Goal: Information Seeking & Learning: Learn about a topic

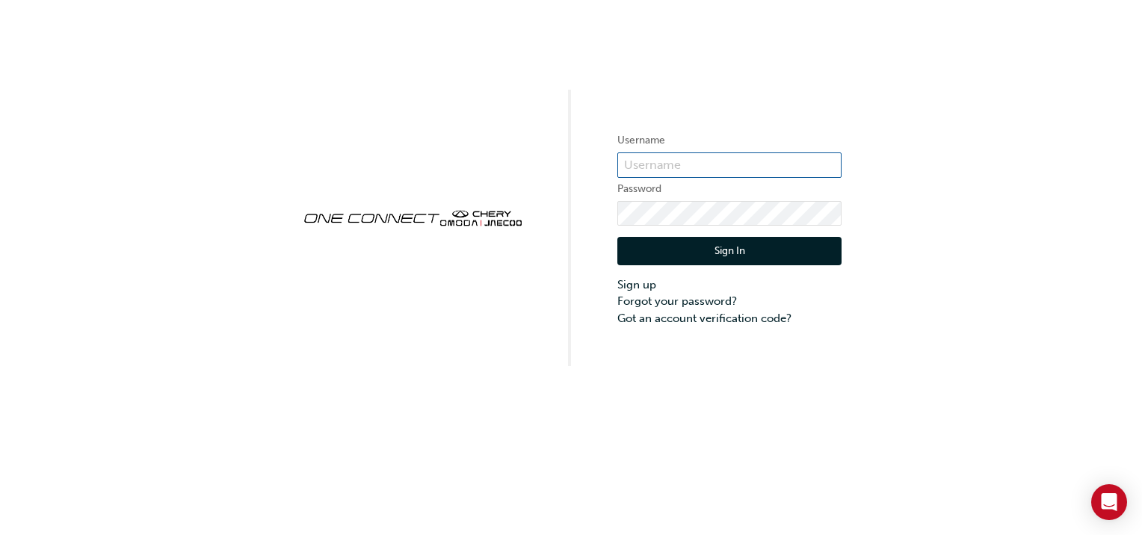
type input "CHNZ0184"
click at [802, 253] on button "Sign In" at bounding box center [729, 251] width 224 height 28
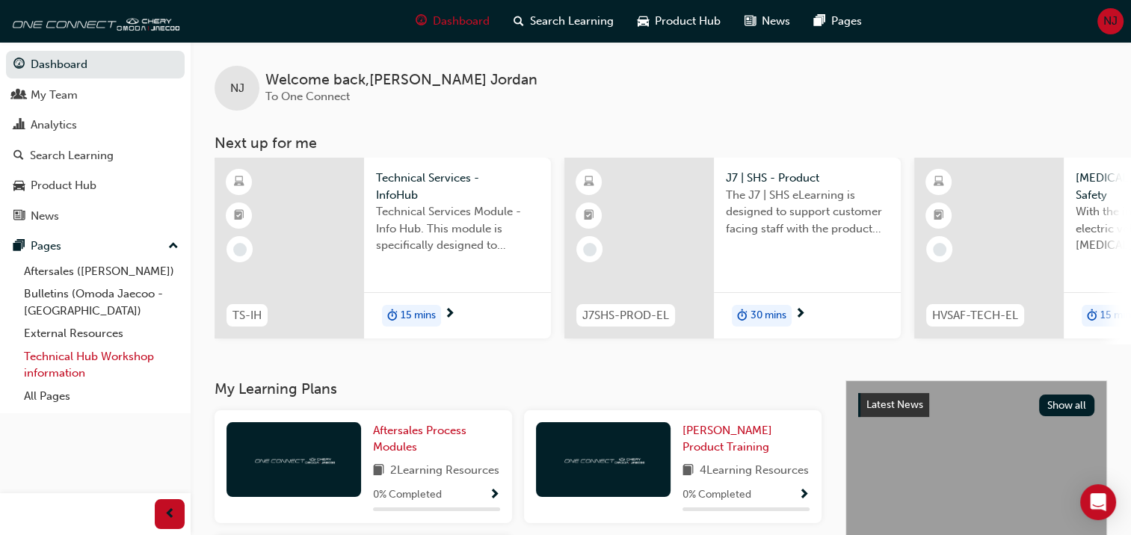
click at [63, 373] on link "Technical Hub Workshop information" at bounding box center [101, 365] width 167 height 40
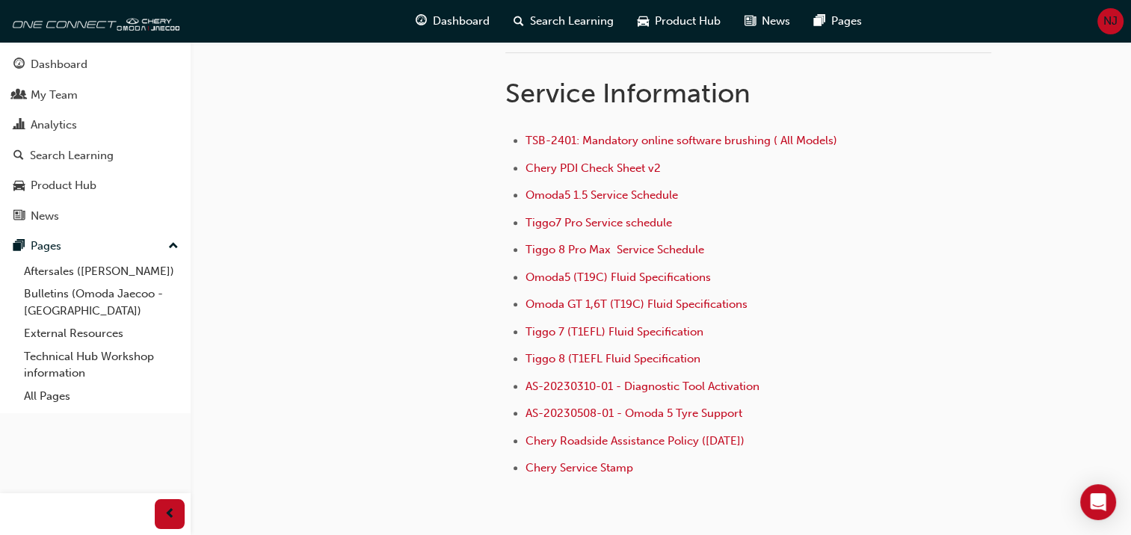
scroll to position [1046, 0]
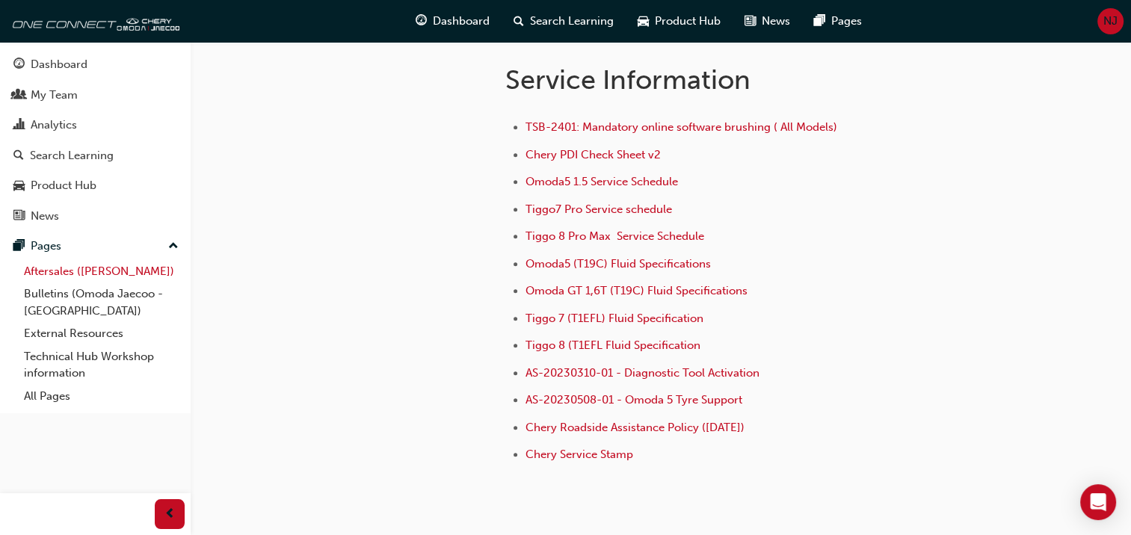
click at [102, 272] on link "Aftersales ([PERSON_NAME])" at bounding box center [101, 271] width 167 height 23
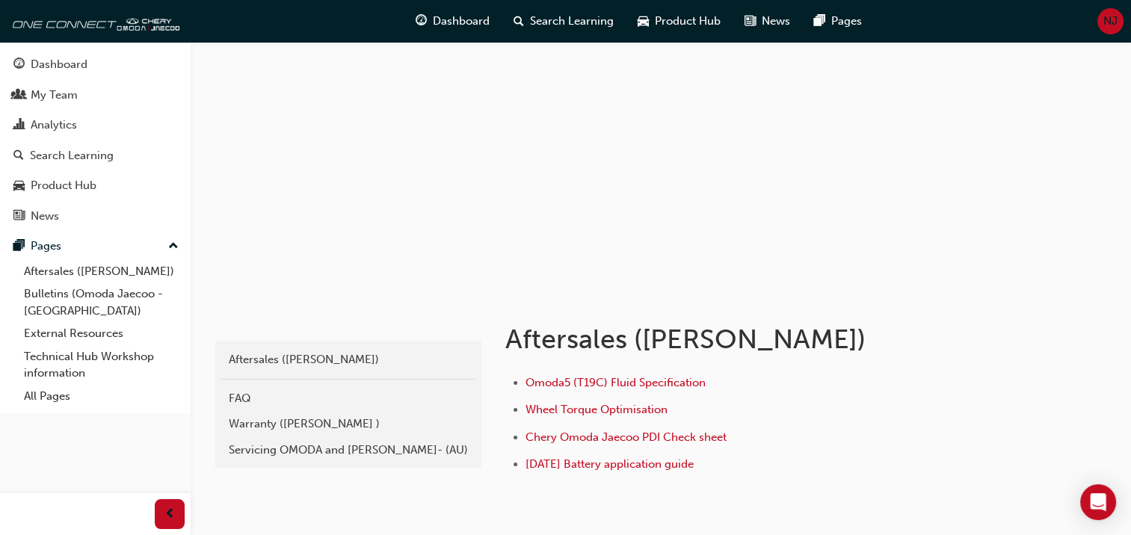
scroll to position [133, 0]
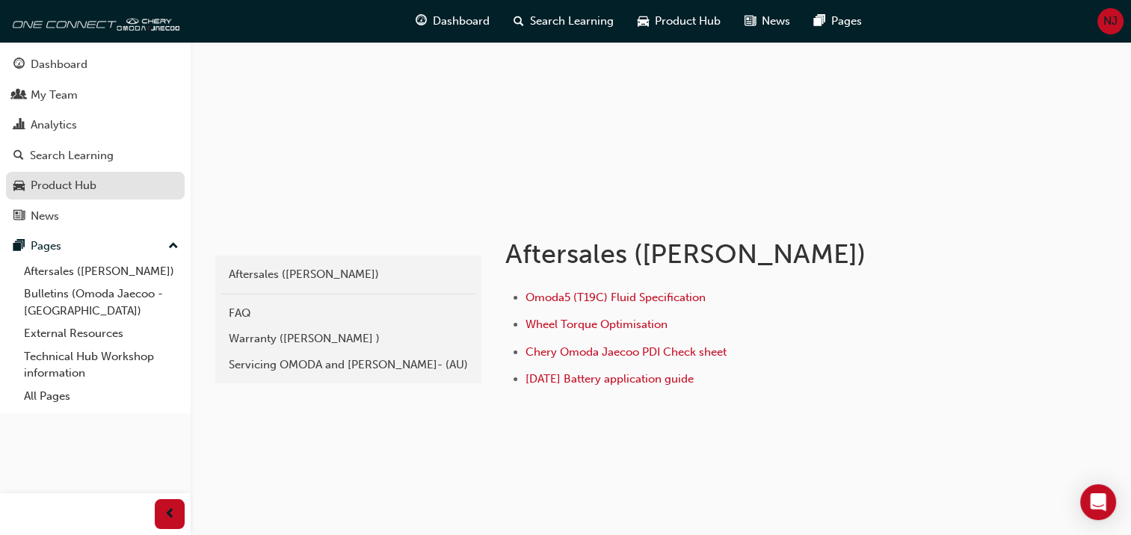
click at [93, 190] on div "Product Hub" at bounding box center [64, 185] width 66 height 17
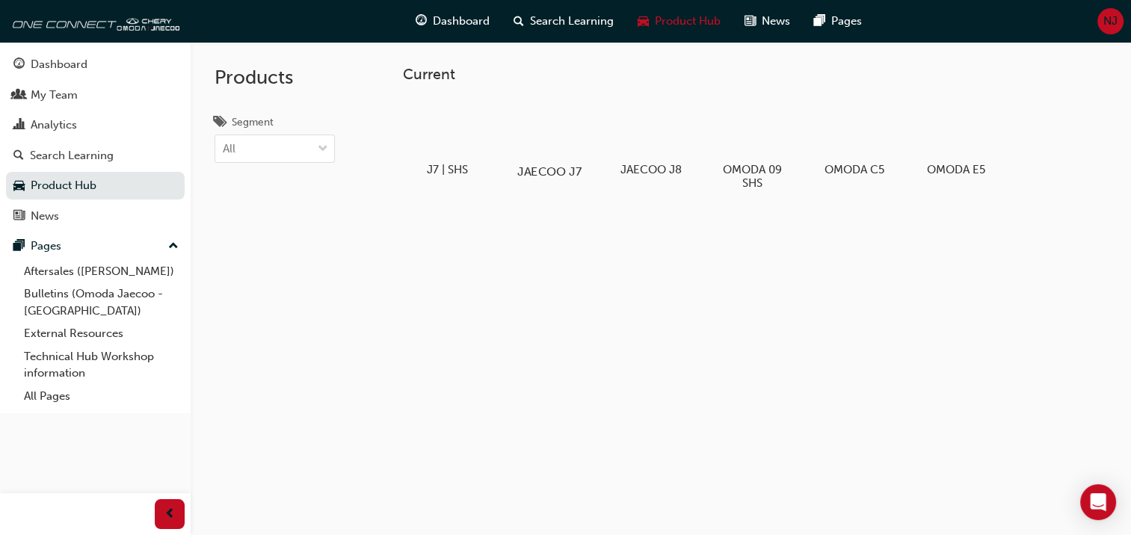
click at [541, 130] on div at bounding box center [548, 129] width 83 height 60
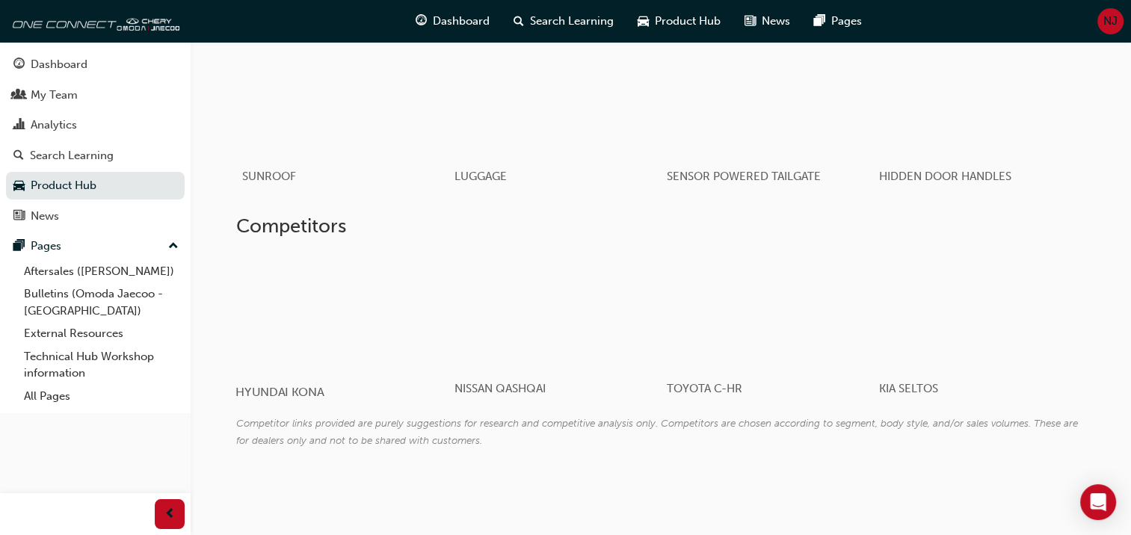
scroll to position [1092, 0]
click at [98, 359] on link "Technical Hub Workshop information" at bounding box center [101, 365] width 167 height 40
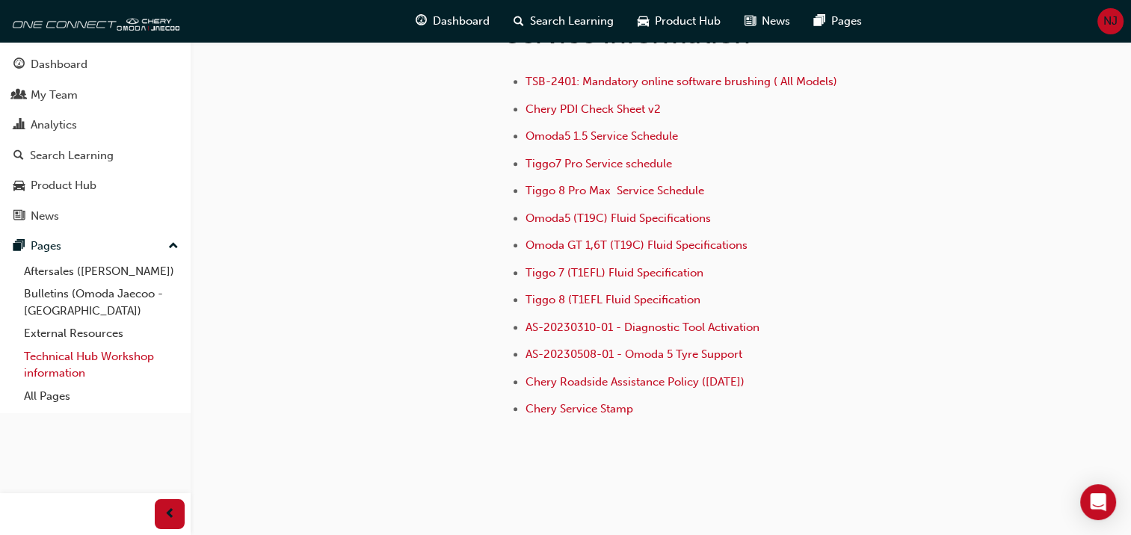
click at [139, 356] on link "Technical Hub Workshop information" at bounding box center [101, 365] width 167 height 40
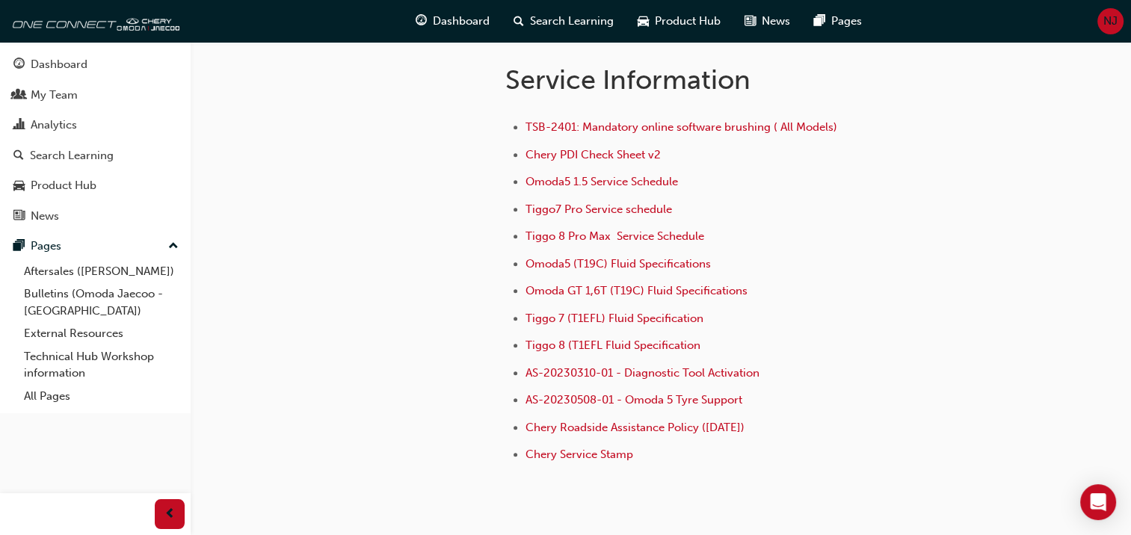
scroll to position [1121, 0]
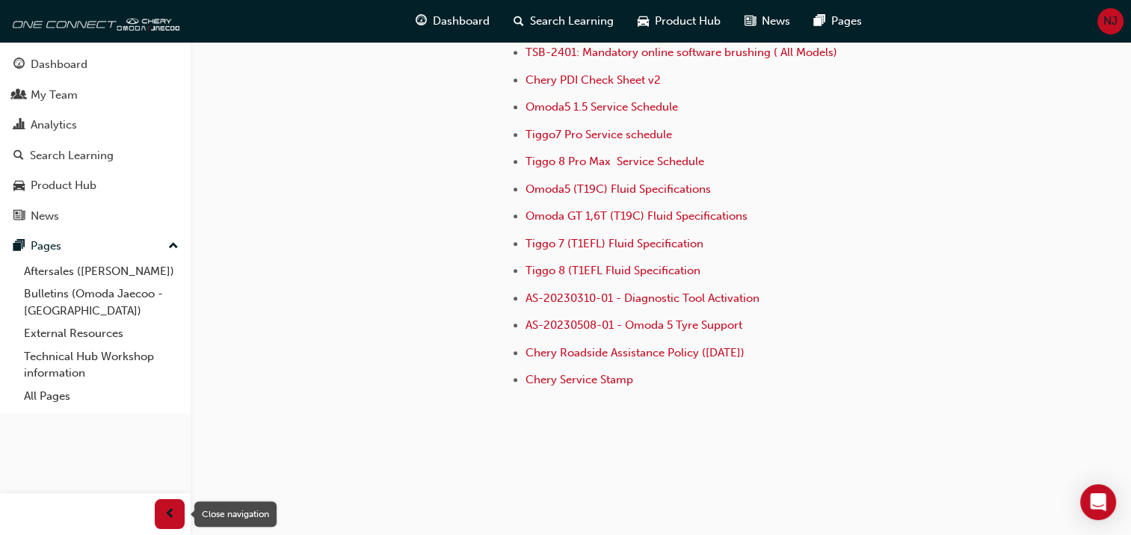
click at [164, 515] on span "prev-icon" at bounding box center [169, 514] width 11 height 19
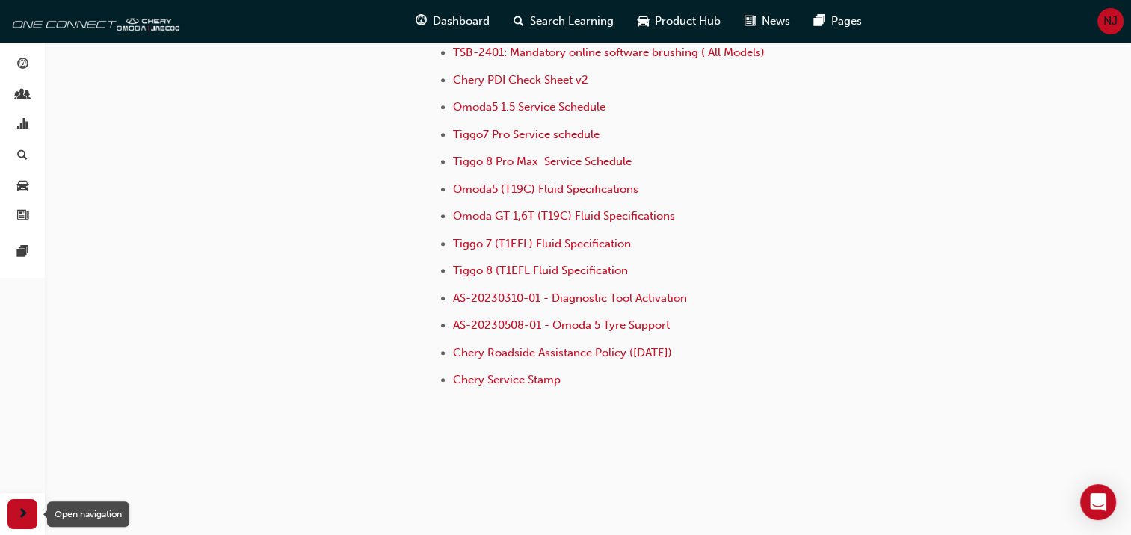
click at [20, 513] on span "next-icon" at bounding box center [22, 514] width 11 height 19
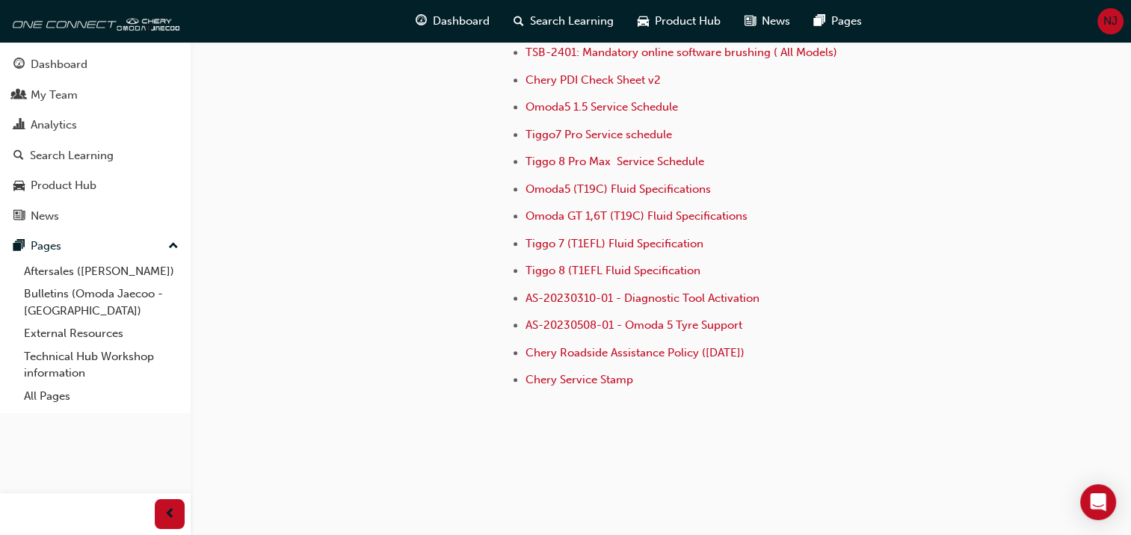
click at [174, 245] on span "up-icon" at bounding box center [173, 246] width 10 height 19
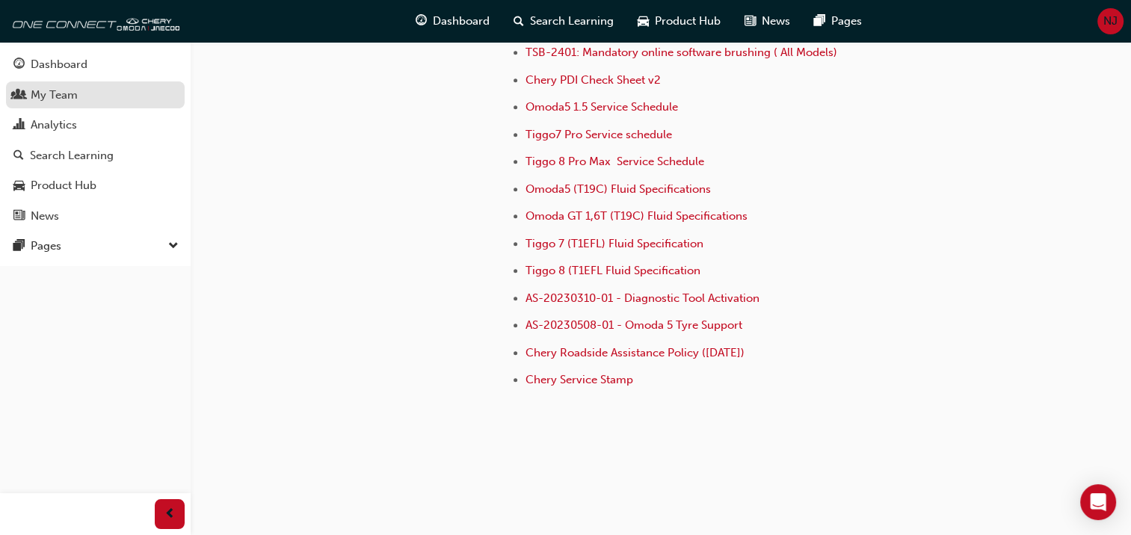
click at [66, 88] on div "My Team" at bounding box center [54, 95] width 47 height 17
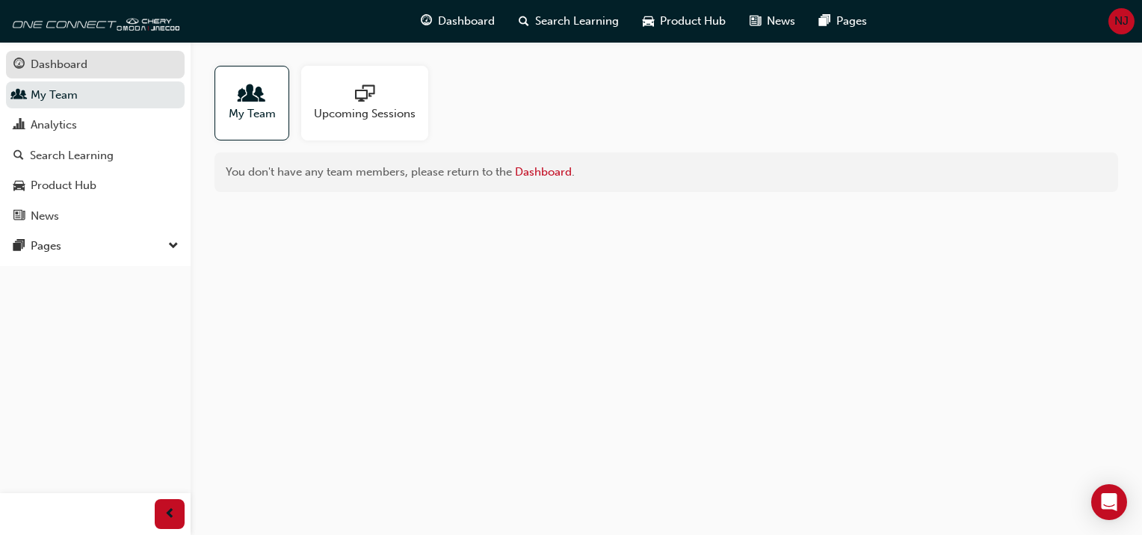
click at [61, 66] on div "Dashboard" at bounding box center [59, 64] width 57 height 17
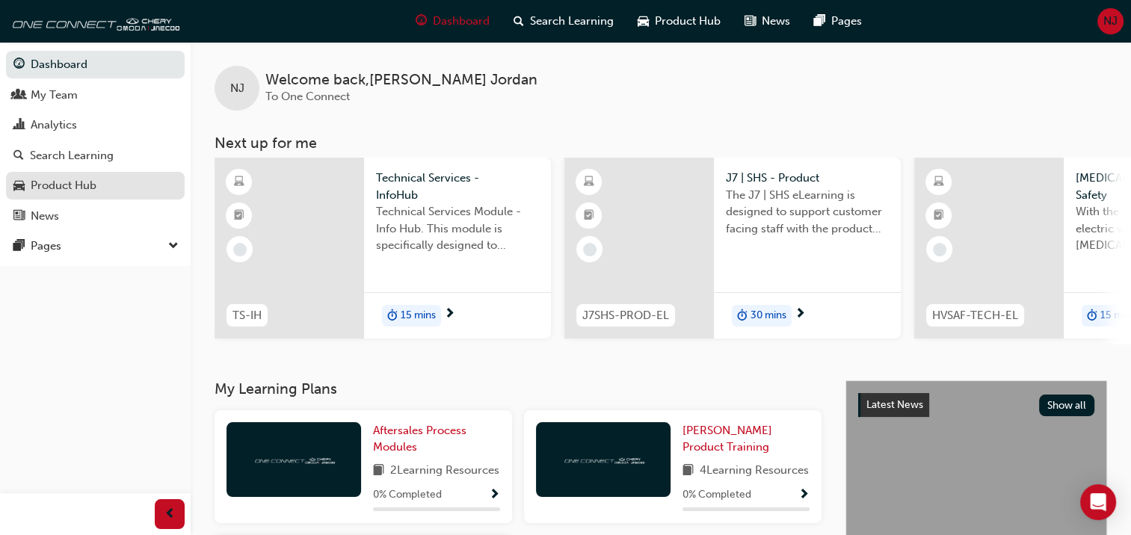
click at [74, 185] on div "Product Hub" at bounding box center [64, 185] width 66 height 17
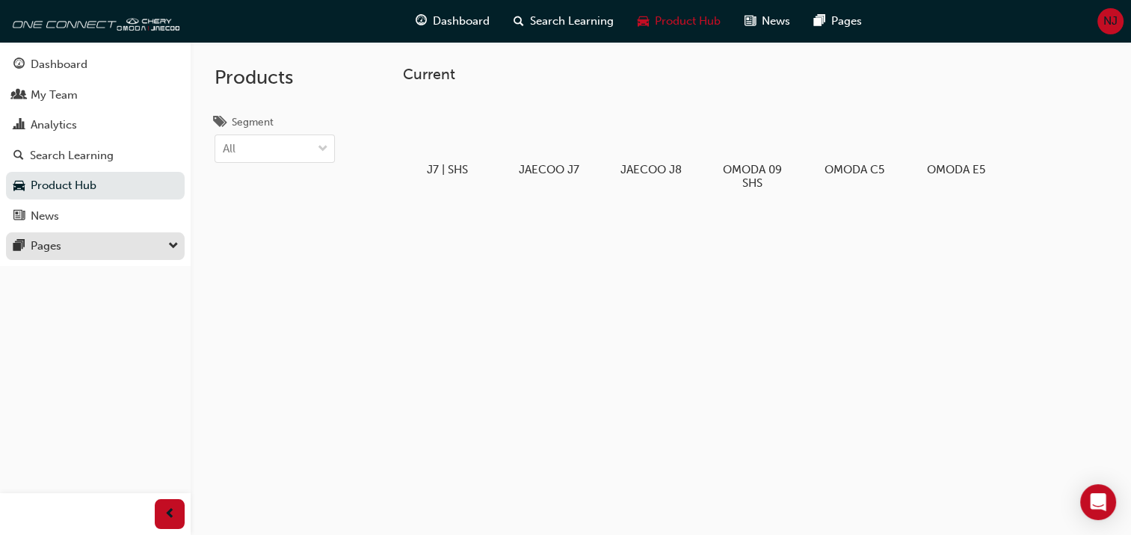
click at [75, 238] on div "Pages" at bounding box center [95, 246] width 164 height 19
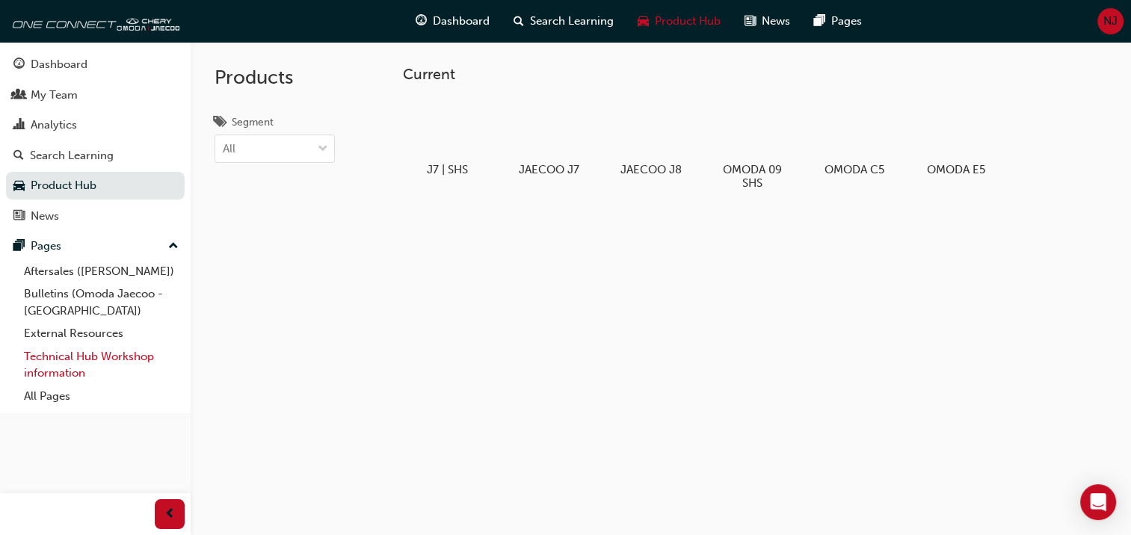
click at [85, 362] on link "Technical Hub Workshop information" at bounding box center [101, 365] width 167 height 40
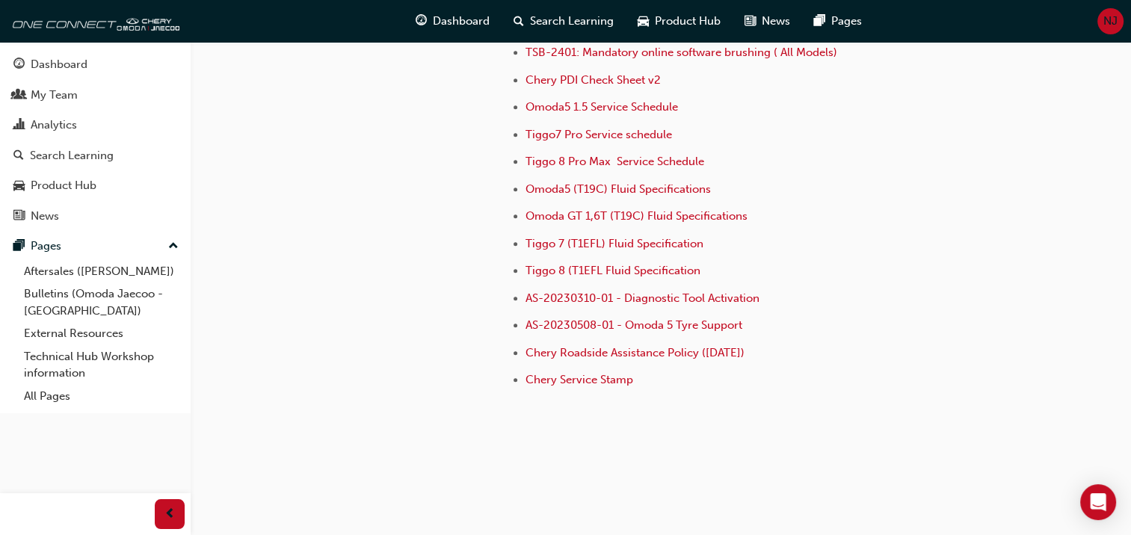
scroll to position [892, 0]
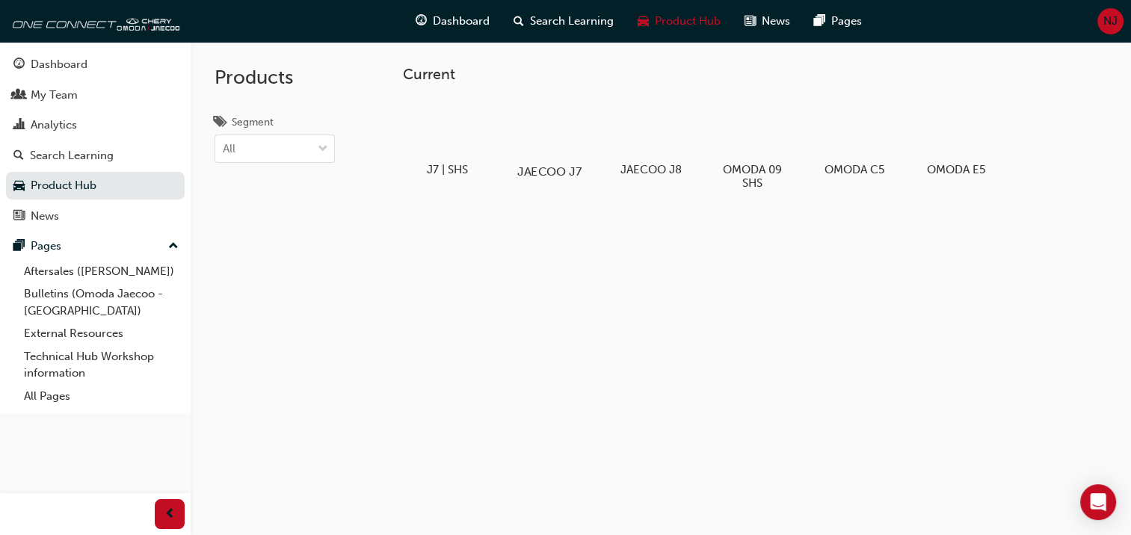
click at [552, 140] on div at bounding box center [548, 129] width 83 height 60
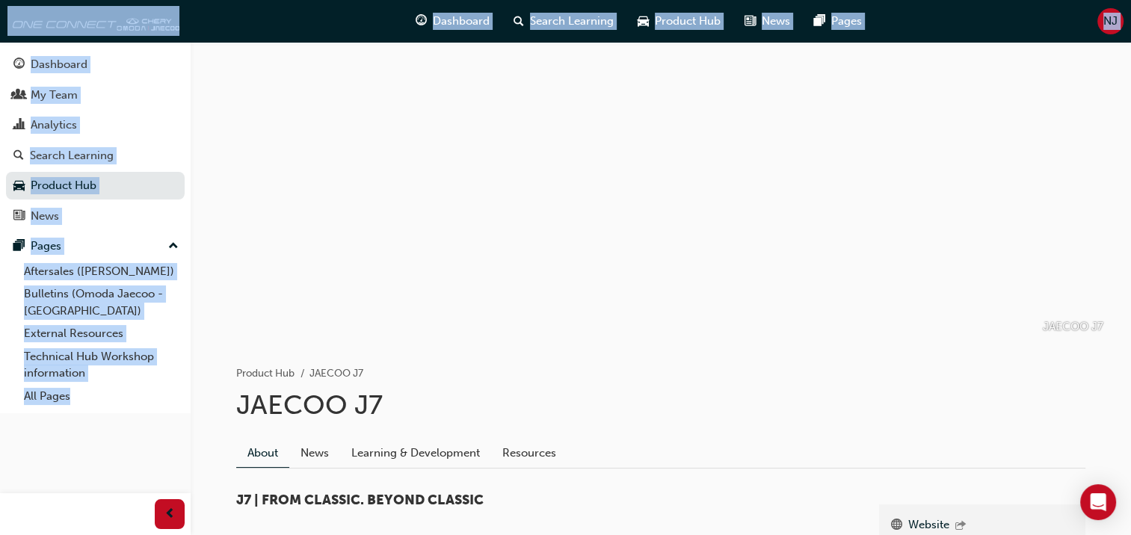
click at [586, 357] on div "Product Hub JAECOO J7" at bounding box center [660, 362] width 849 height 42
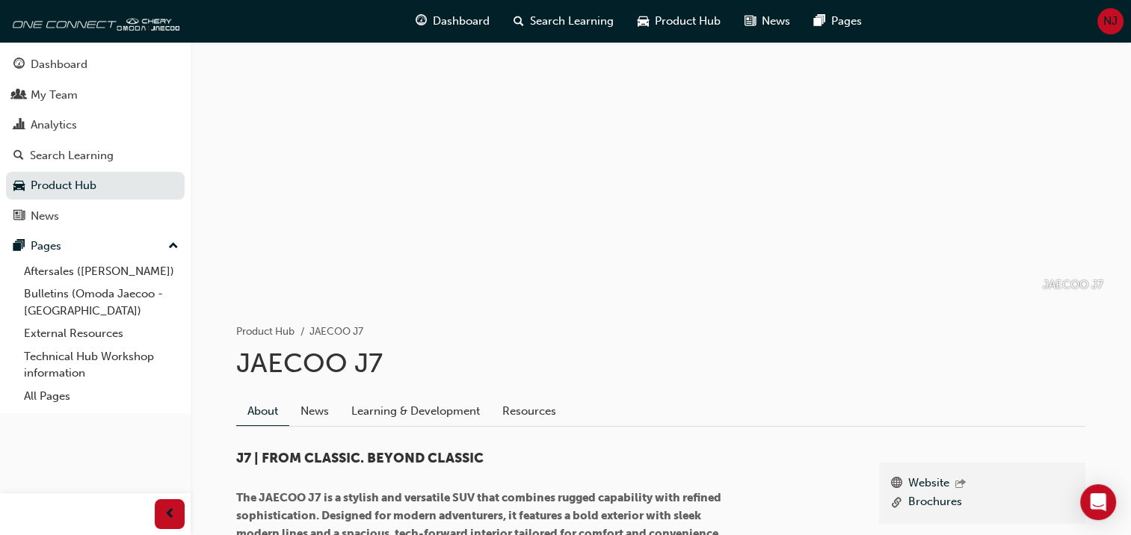
scroll to position [75, 0]
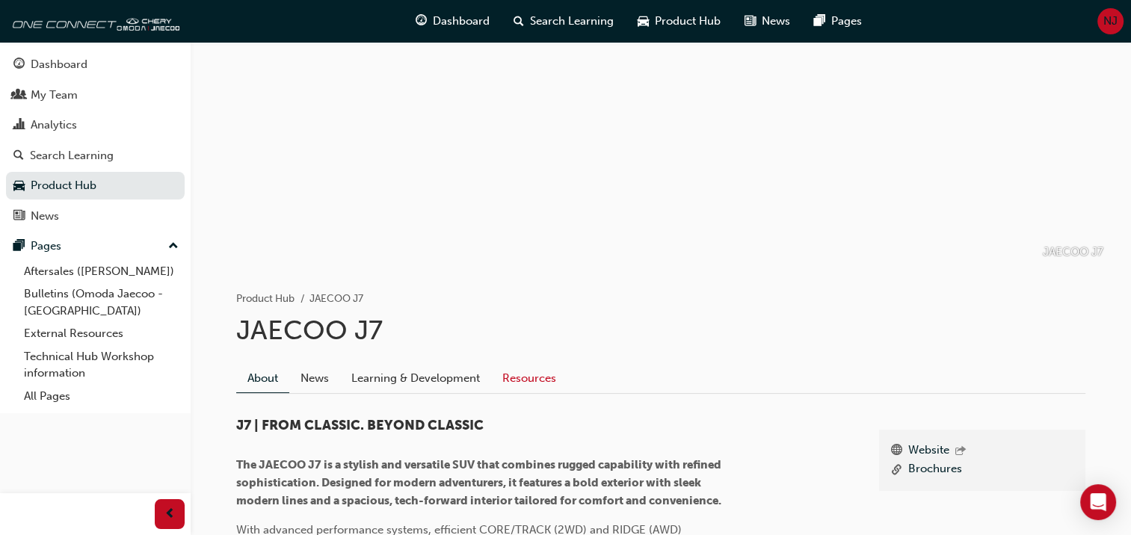
click at [548, 371] on link "Resources" at bounding box center [529, 378] width 76 height 28
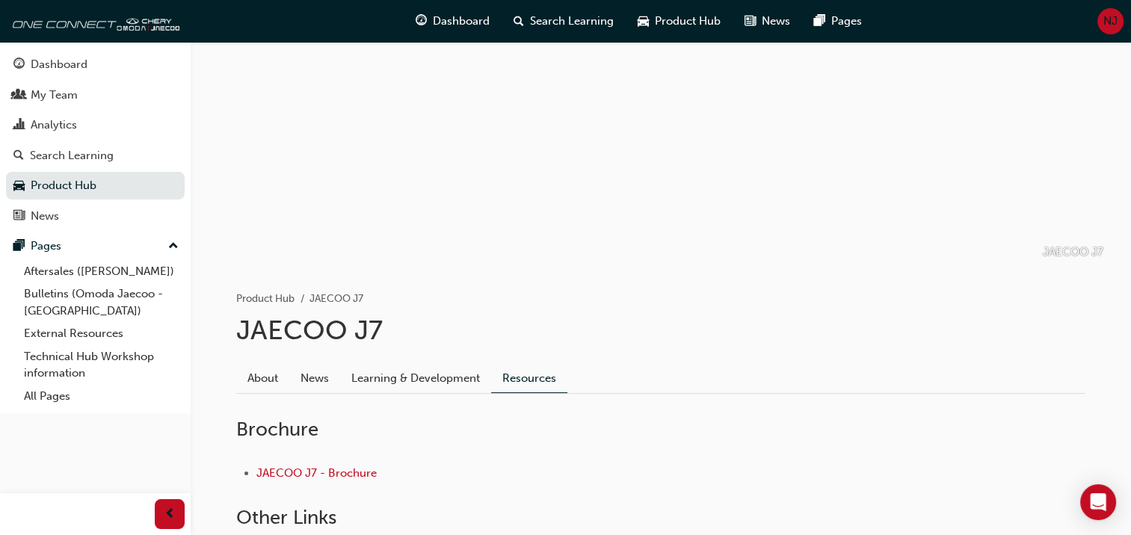
scroll to position [218, 0]
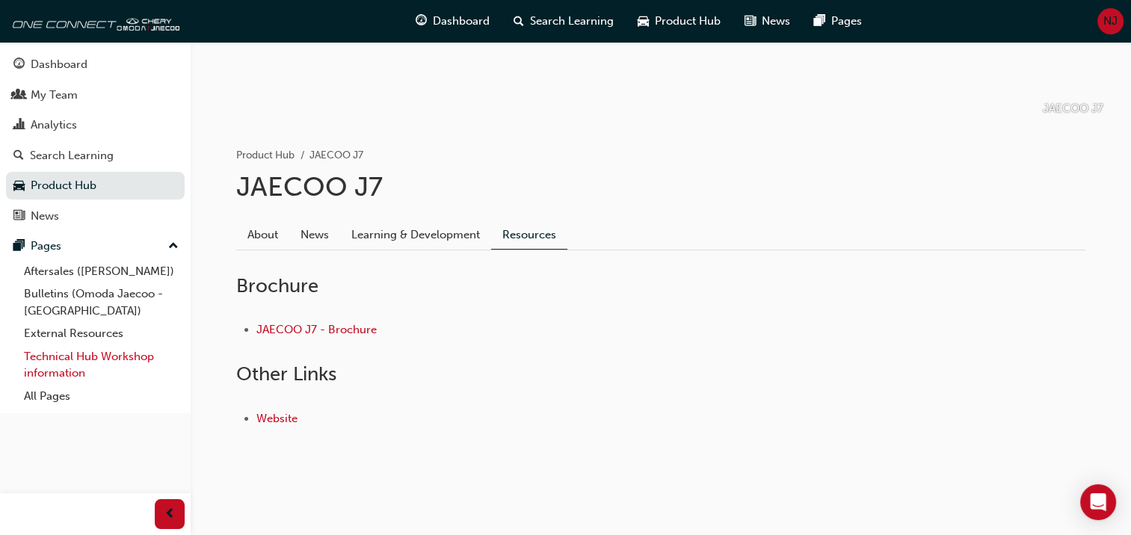
click at [48, 359] on link "Technical Hub Workshop information" at bounding box center [101, 365] width 167 height 40
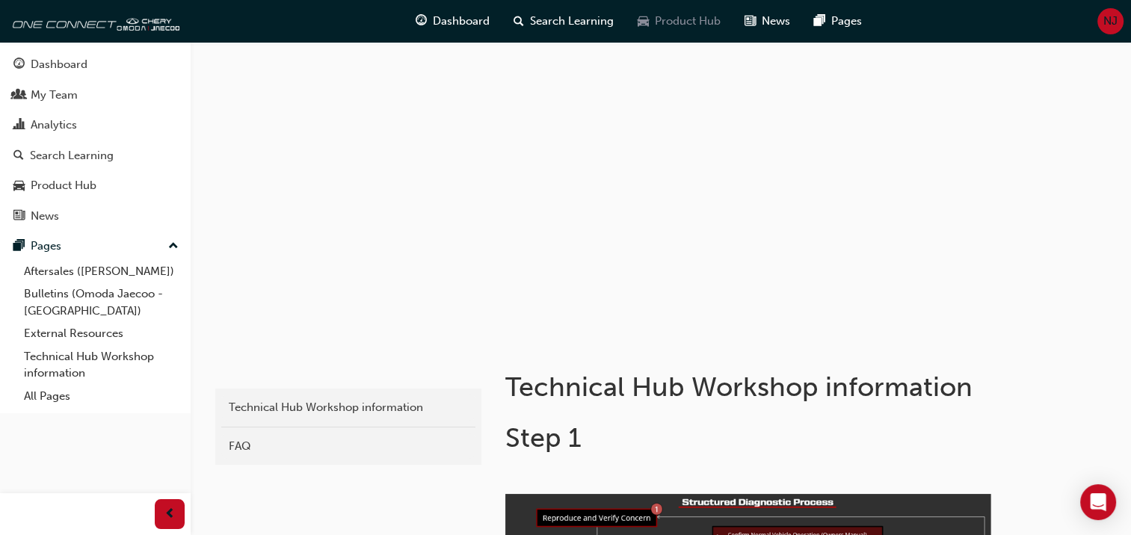
click at [701, 28] on span "Product Hub" at bounding box center [688, 21] width 66 height 17
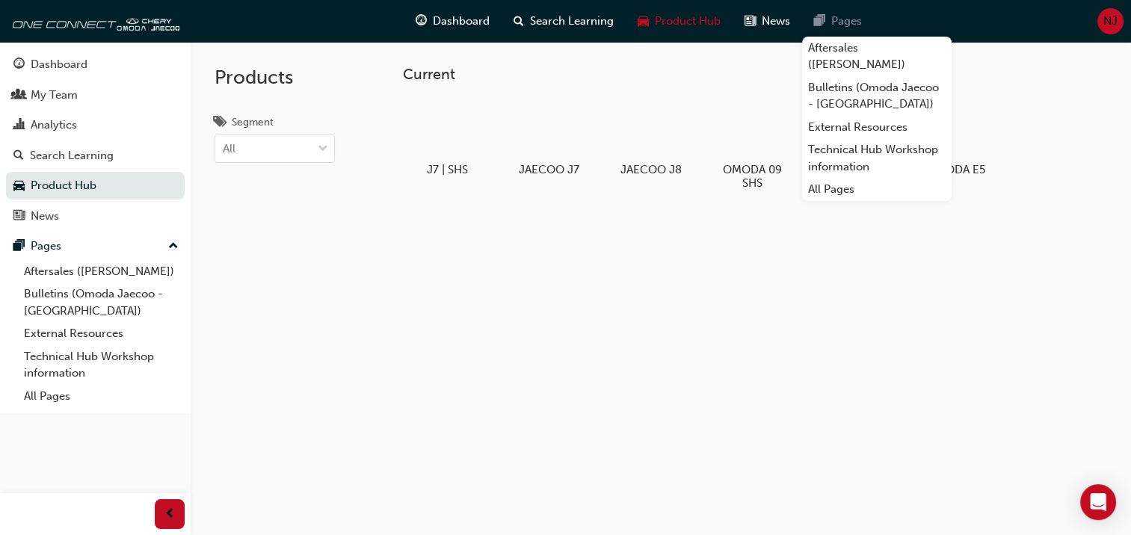
click at [824, 9] on div "Pages" at bounding box center [838, 21] width 72 height 31
